Goal: Find specific page/section: Find specific page/section

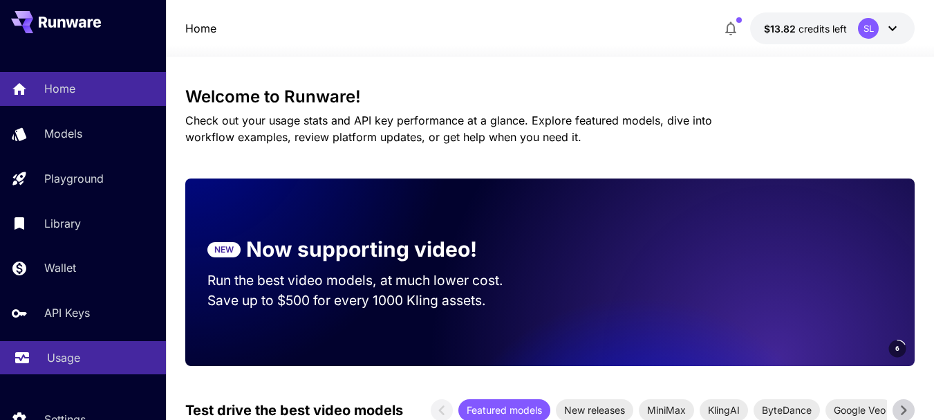
click at [71, 352] on p "Usage" at bounding box center [63, 357] width 33 height 17
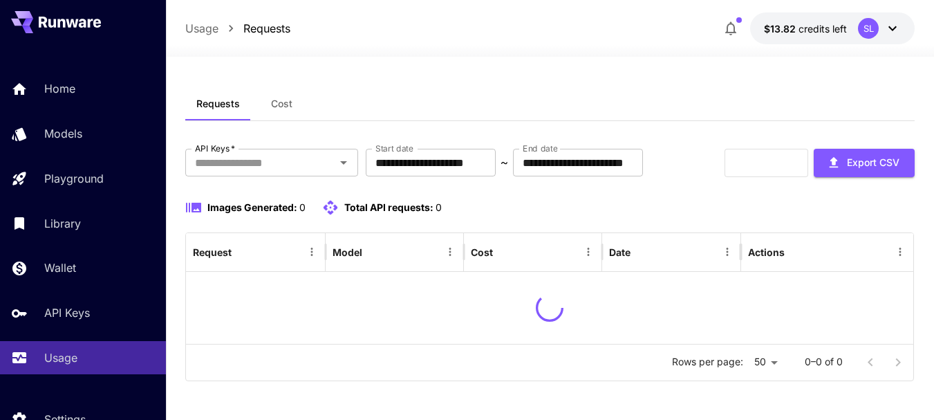
scroll to position [47, 0]
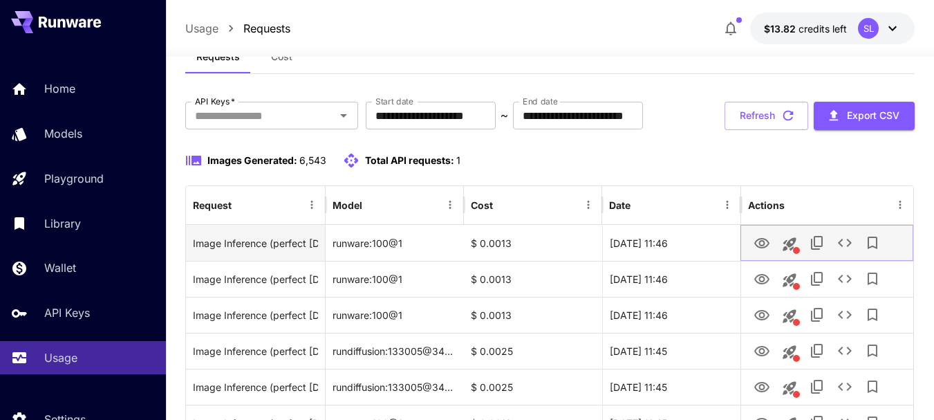
click at [753, 257] on button "View Image" at bounding box center [762, 242] width 28 height 28
click at [766, 252] on icon "View Image" at bounding box center [762, 243] width 17 height 17
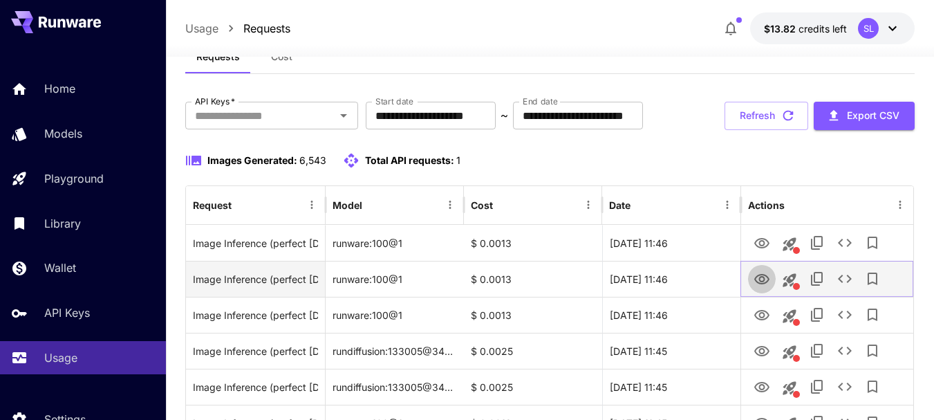
click at [759, 288] on icon "View Image" at bounding box center [762, 279] width 17 height 17
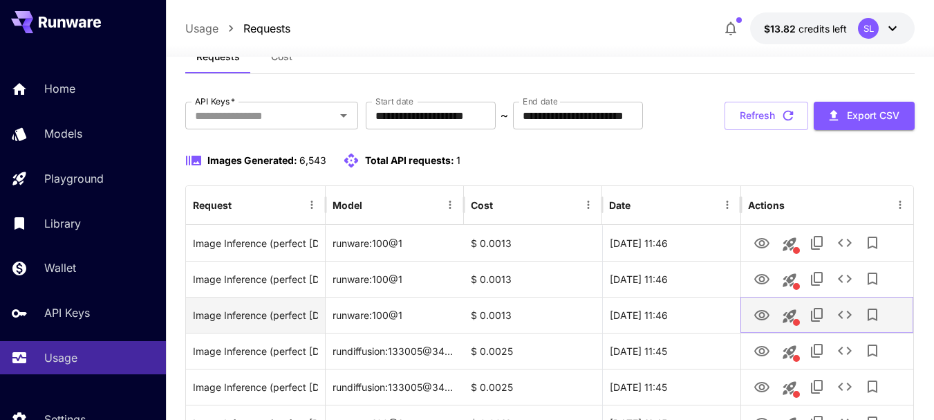
click at [756, 324] on icon "View Image" at bounding box center [762, 315] width 17 height 17
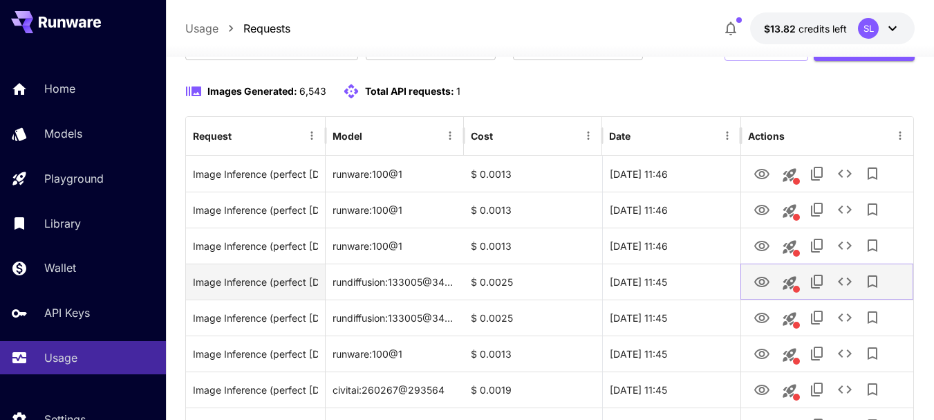
click at [767, 287] on icon "View Image" at bounding box center [761, 282] width 15 height 10
